Goal: Information Seeking & Learning: Compare options

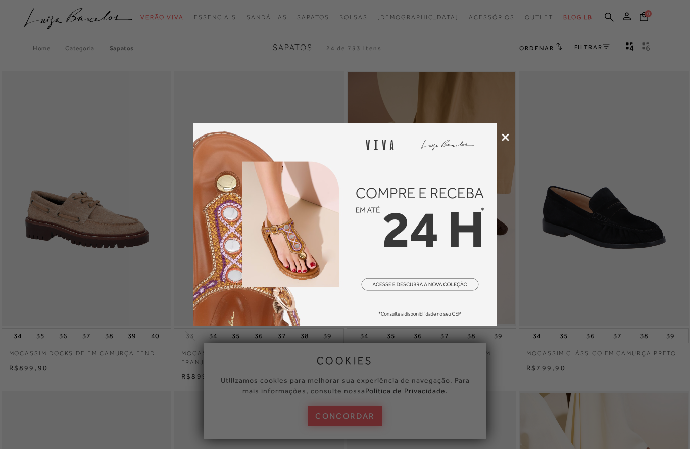
click at [504, 139] on icon at bounding box center [506, 137] width 8 height 8
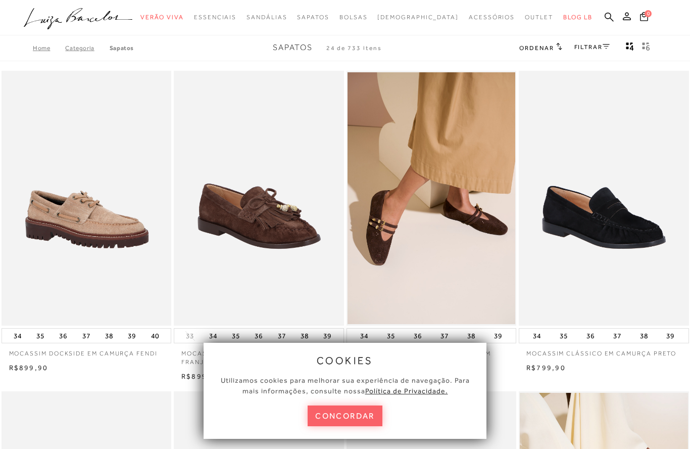
click at [343, 419] on button "concordar" at bounding box center [345, 415] width 75 height 21
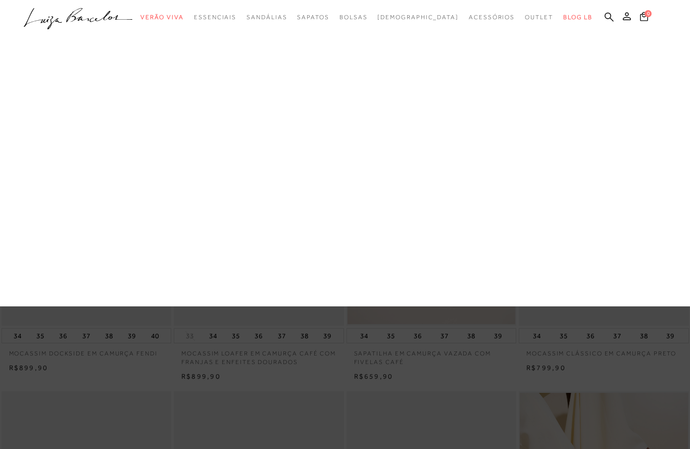
click at [0, 0] on link "Tênis" at bounding box center [0, 0] width 0 height 0
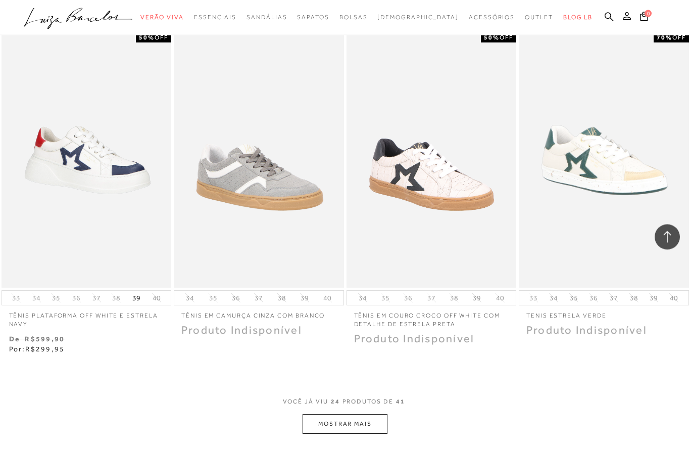
click at [338, 422] on button "MOSTRAR MAIS" at bounding box center [345, 424] width 85 height 20
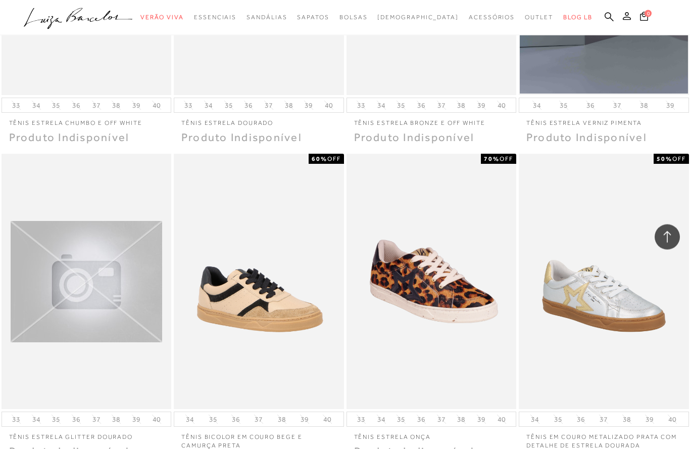
scroll to position [2197, 0]
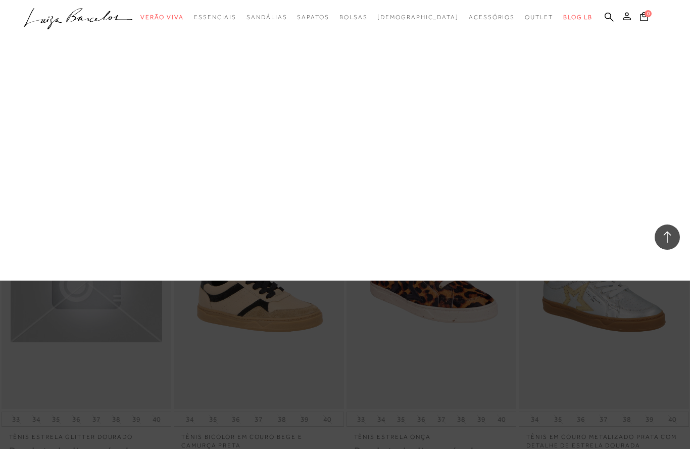
click at [0, 0] on link "Salto Baixo" at bounding box center [0, 0] width 0 height 0
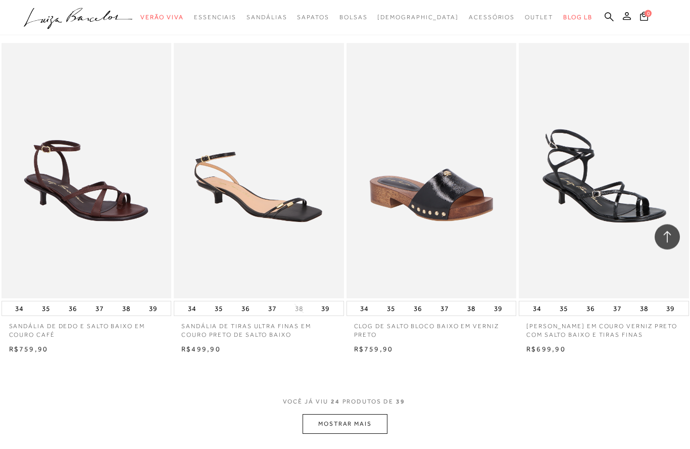
scroll to position [1665, 0]
click at [327, 413] on button "MOSTRAR MAIS" at bounding box center [345, 423] width 85 height 20
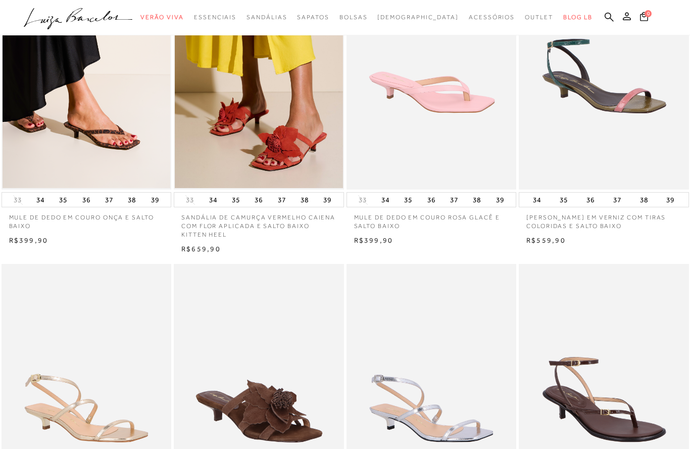
scroll to position [0, 0]
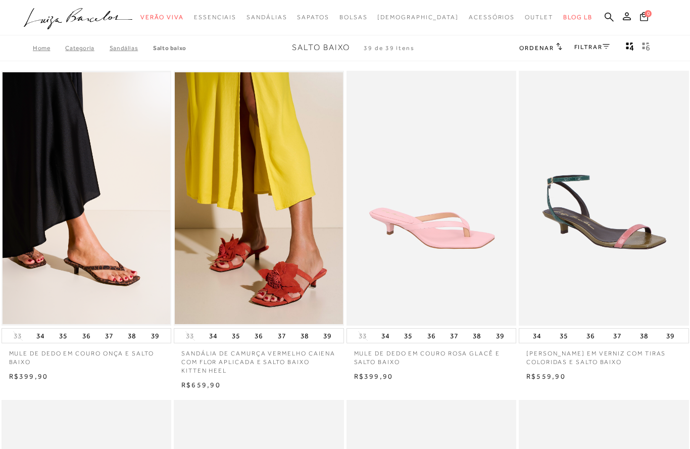
click at [120, 50] on link "SANDÁLIAS" at bounding box center [131, 47] width 43 height 7
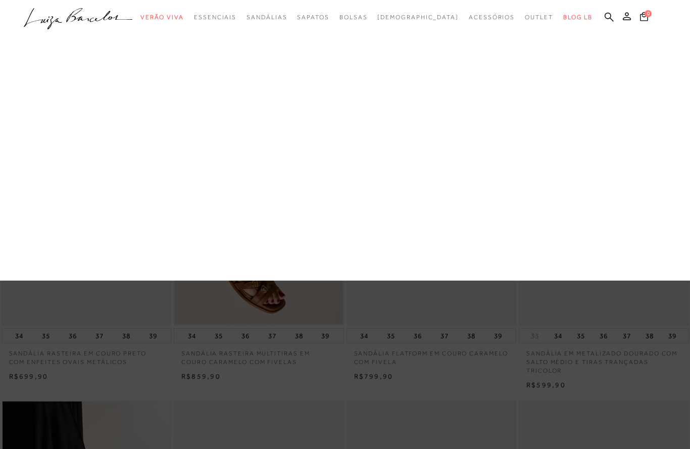
click at [0, 0] on link "Salto Médio" at bounding box center [0, 0] width 0 height 0
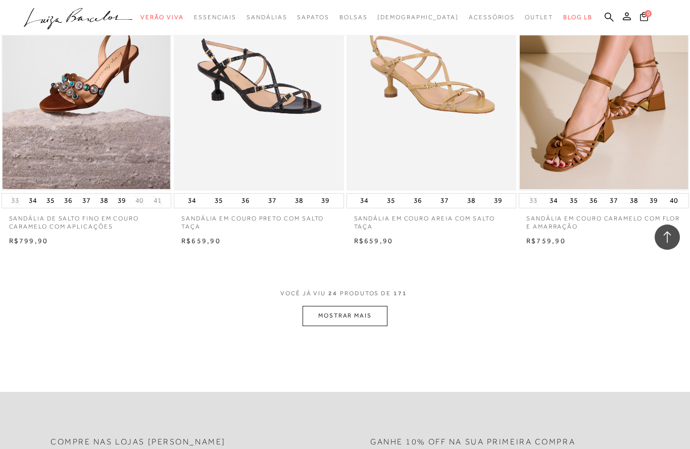
scroll to position [1792, 0]
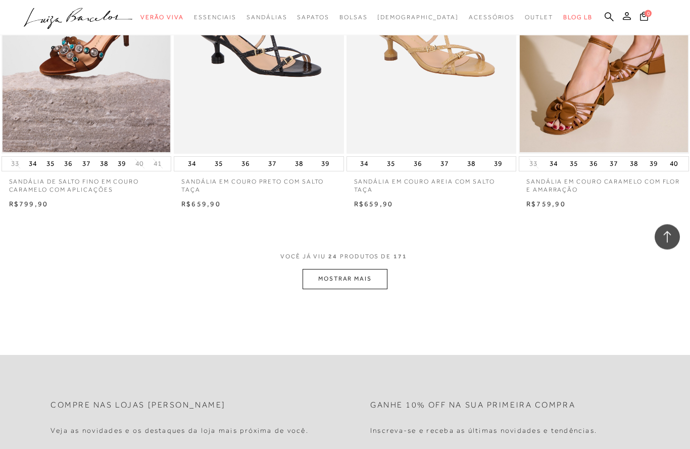
click at [325, 273] on button "MOSTRAR MAIS" at bounding box center [345, 279] width 85 height 20
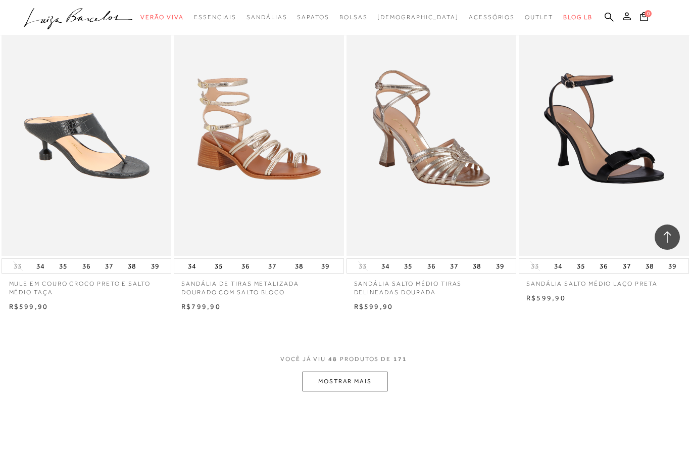
scroll to position [3650, 0]
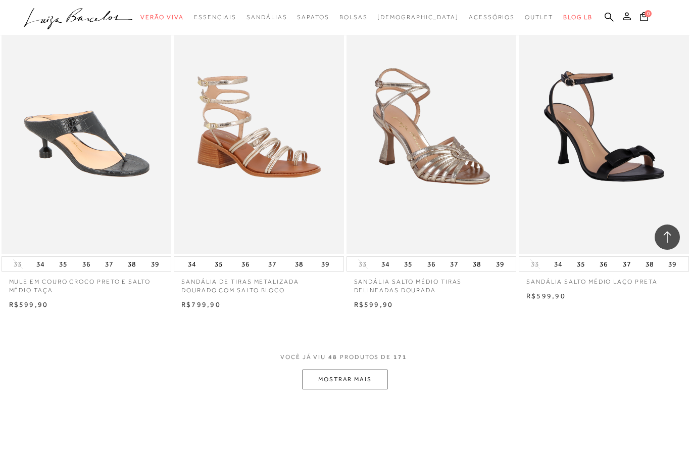
click at [325, 369] on button "MOSTRAR MAIS" at bounding box center [345, 379] width 85 height 20
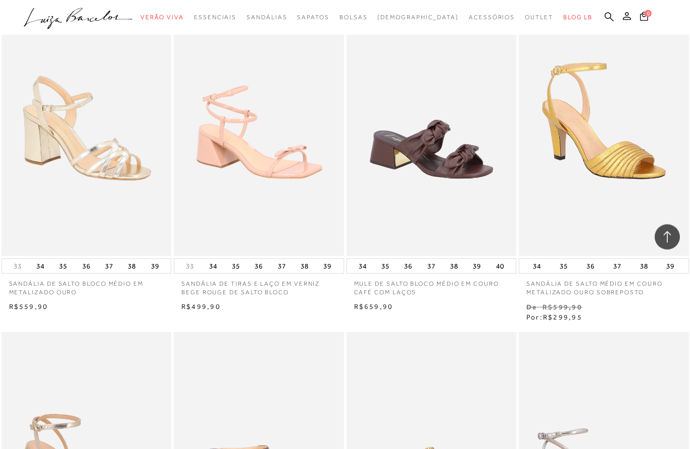
scroll to position [4615, 0]
